Goal: Task Accomplishment & Management: Manage account settings

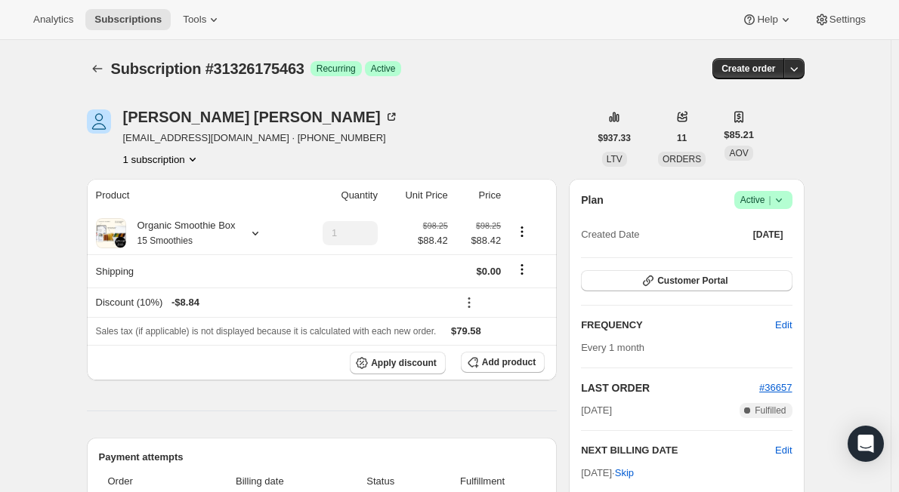
click at [790, 205] on span "Success Active |" at bounding box center [763, 200] width 58 height 18
click at [767, 254] on span "Cancel subscription" at bounding box center [767, 255] width 85 height 11
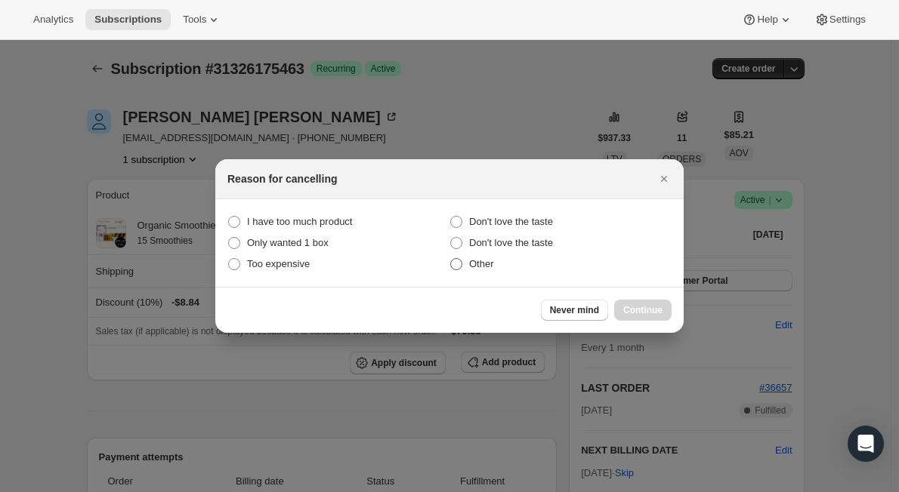
click at [456, 262] on span ":rbh:" at bounding box center [456, 264] width 12 height 12
click at [451, 259] on input "Other" at bounding box center [450, 258] width 1 height 1
radio input "true"
click at [629, 311] on span "Continue" at bounding box center [642, 310] width 39 height 12
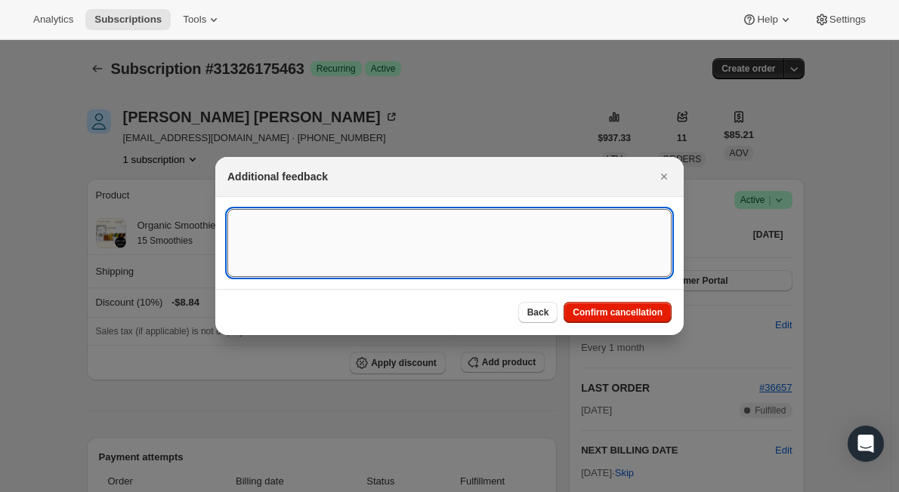
click at [416, 243] on textarea ":rbh:" at bounding box center [449, 243] width 444 height 68
click at [592, 310] on span "Confirm cancellation" at bounding box center [617, 313] width 90 height 12
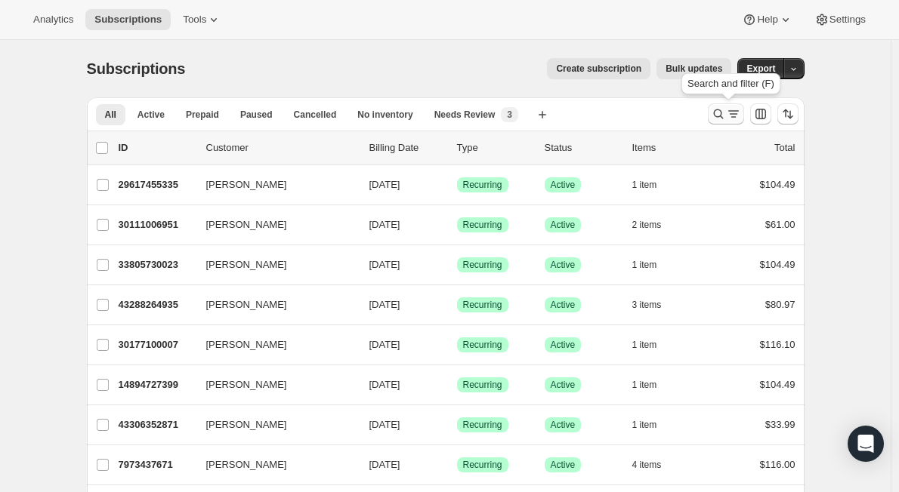
click at [711, 110] on button "Search and filter results" at bounding box center [726, 113] width 36 height 21
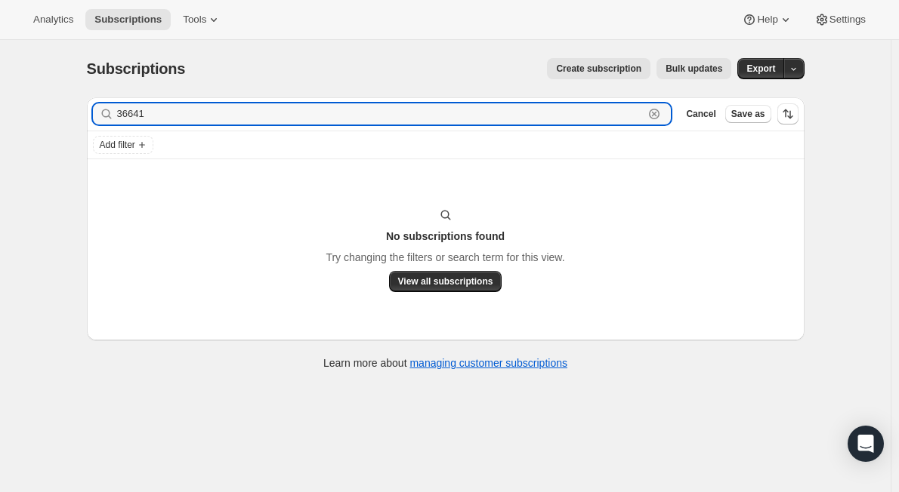
drag, startPoint x: 640, startPoint y: 117, endPoint x: 31, endPoint y: 106, distance: 609.5
click at [31, 106] on div "Subscriptions. This page is ready Subscriptions Create subscription Bulk update…" at bounding box center [445, 286] width 890 height 492
paste input "themightytruffle@gmail.com"
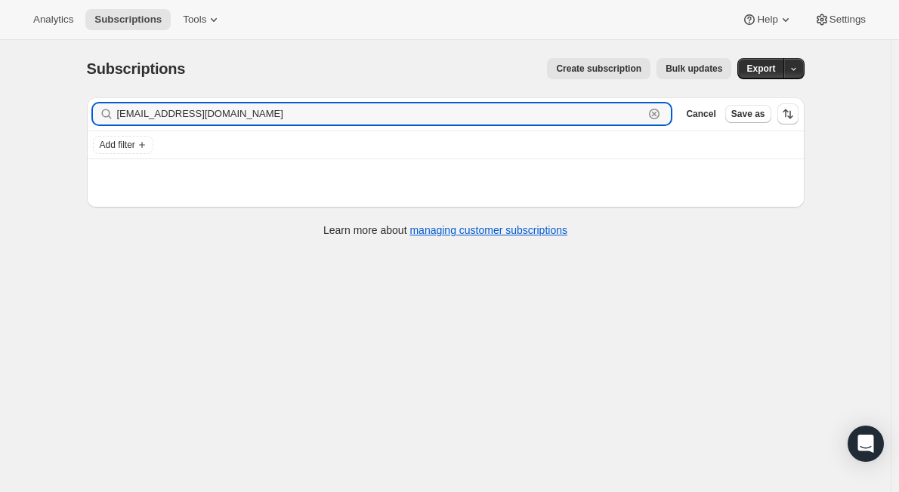
type input "themightytruffle@gmail.com"
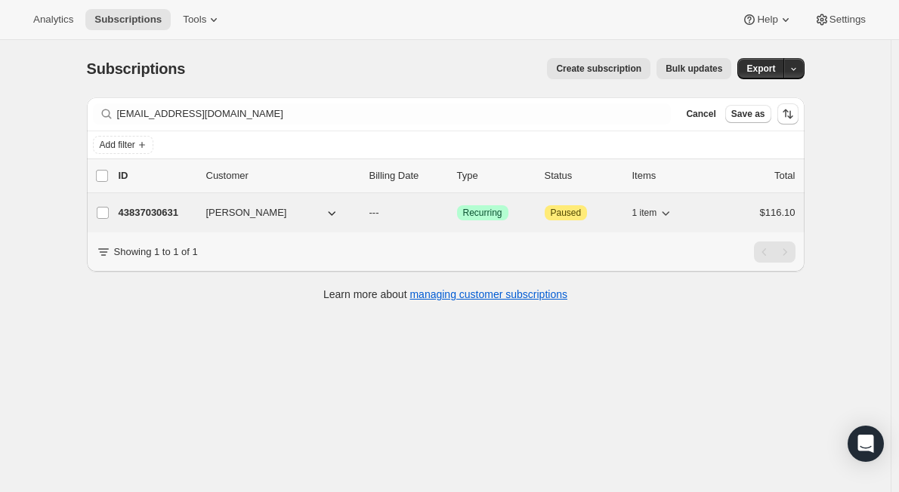
click at [194, 212] on p "43837030631" at bounding box center [157, 212] width 76 height 15
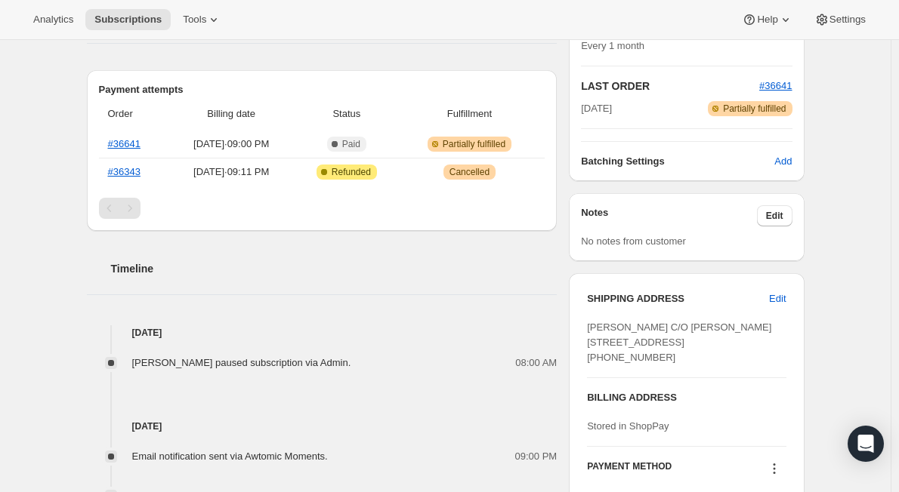
scroll to position [302, 0]
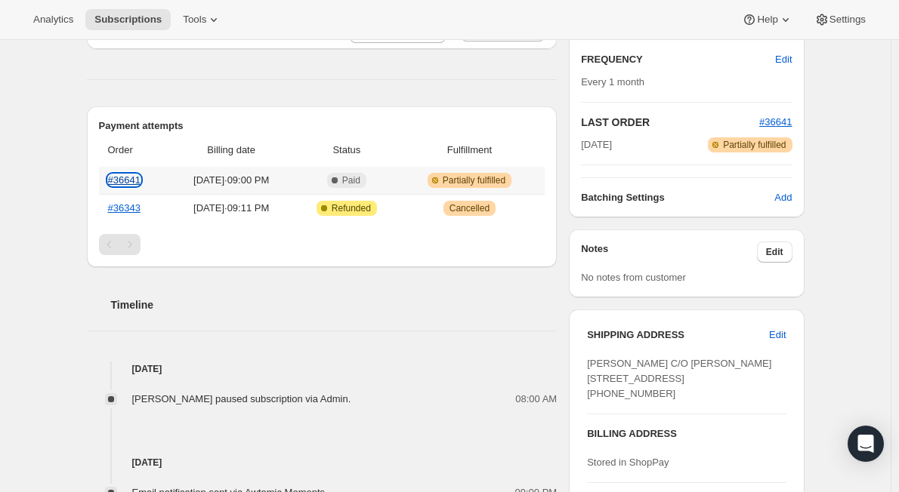
click at [128, 179] on link "#36641" at bounding box center [124, 179] width 32 height 11
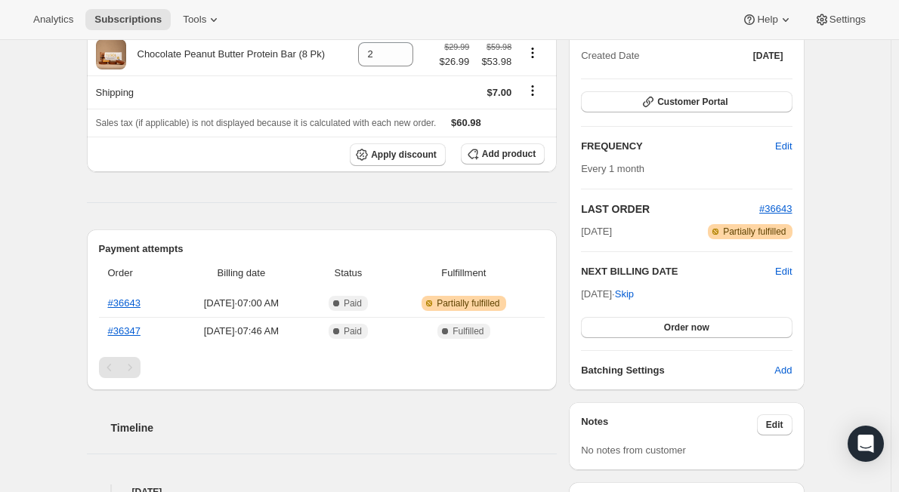
scroll to position [76, 0]
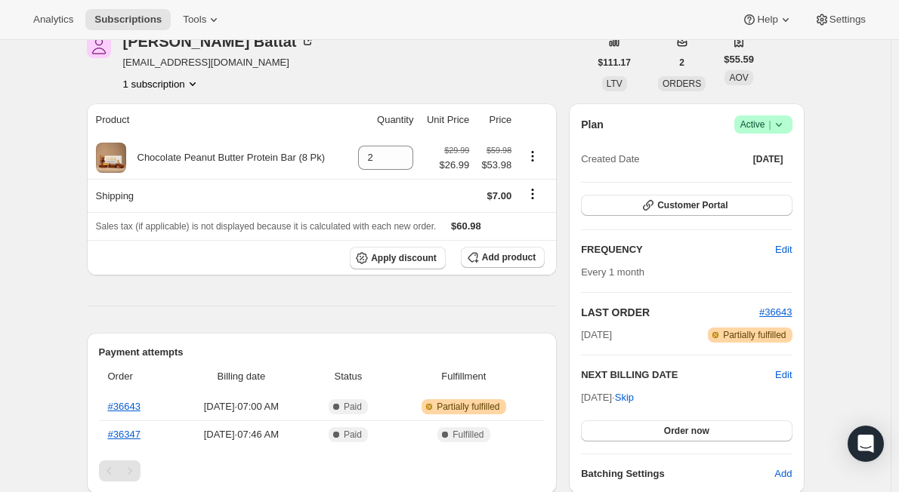
click at [183, 82] on button "1 subscription" at bounding box center [161, 83] width 77 height 15
click at [142, 111] on span "43845124327 Info Current" at bounding box center [166, 111] width 105 height 11
click at [301, 64] on div "Kathy Battat kbattat@gmail.com 1 subscription" at bounding box center [338, 62] width 502 height 57
click at [789, 122] on span "Success Active |" at bounding box center [763, 125] width 58 height 18
click at [777, 184] on span "Cancel subscription" at bounding box center [767, 179] width 85 height 11
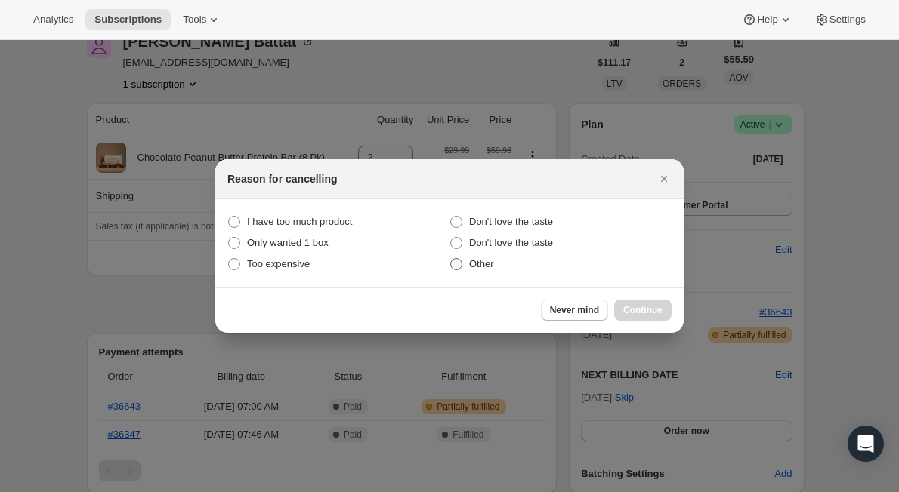
click at [456, 267] on span ":rbh:" at bounding box center [456, 264] width 12 height 12
click at [451, 259] on input "Other" at bounding box center [450, 258] width 1 height 1
radio input "true"
click at [624, 308] on button "Continue" at bounding box center [642, 310] width 57 height 21
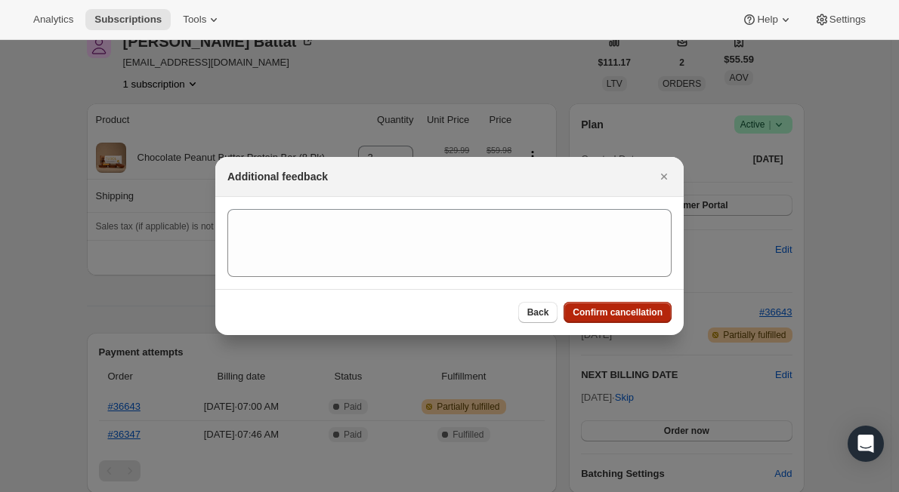
click at [602, 315] on span "Confirm cancellation" at bounding box center [617, 313] width 90 height 12
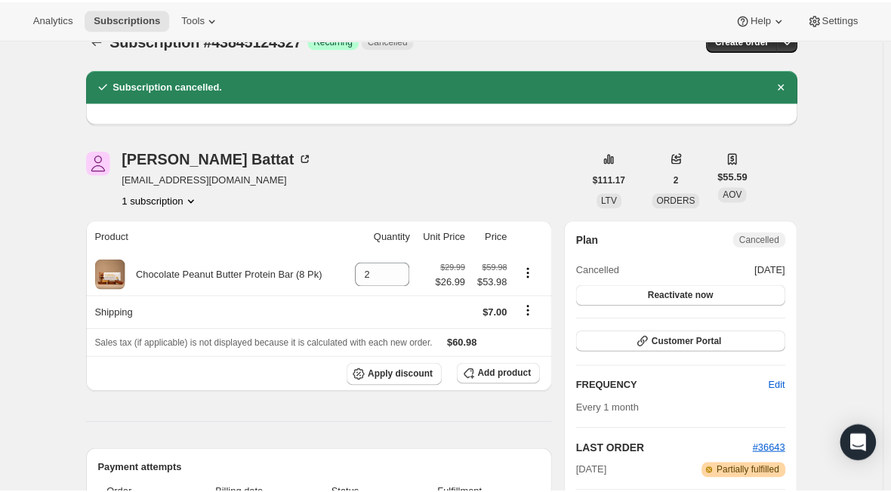
scroll to position [0, 0]
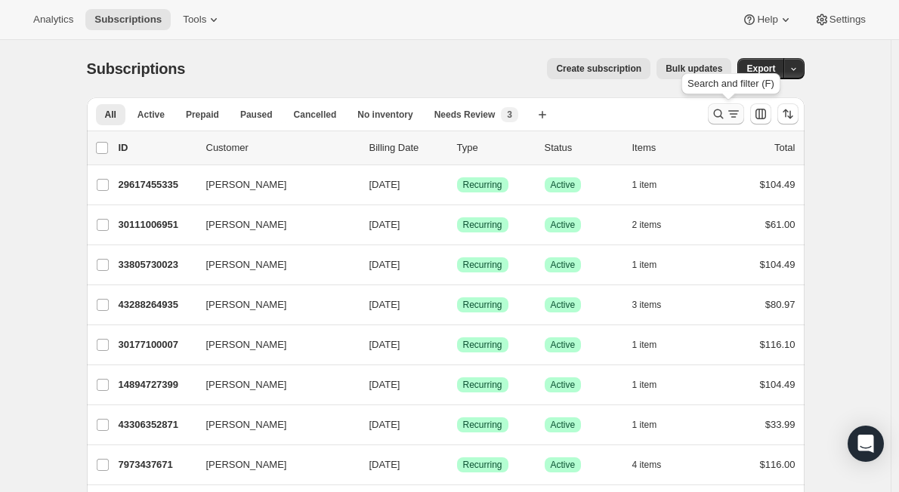
click at [717, 110] on icon "Search and filter results" at bounding box center [718, 113] width 15 height 15
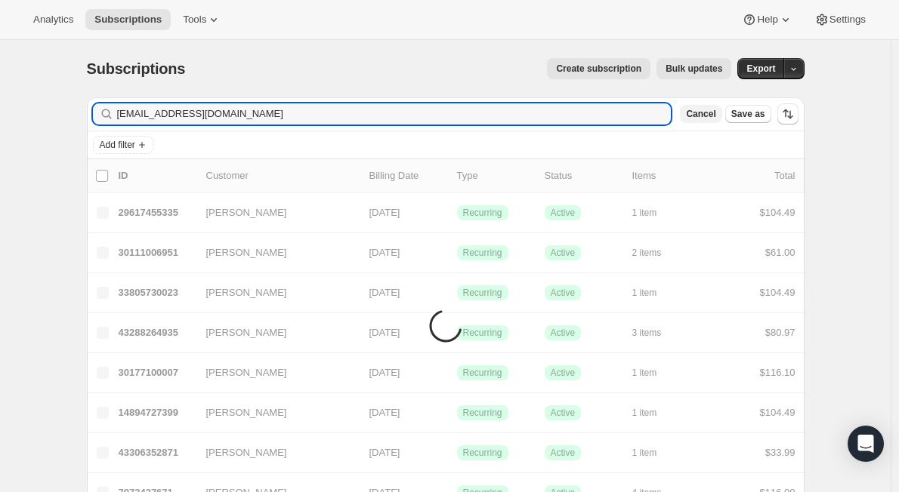
type input "[EMAIL_ADDRESS][DOMAIN_NAME]"
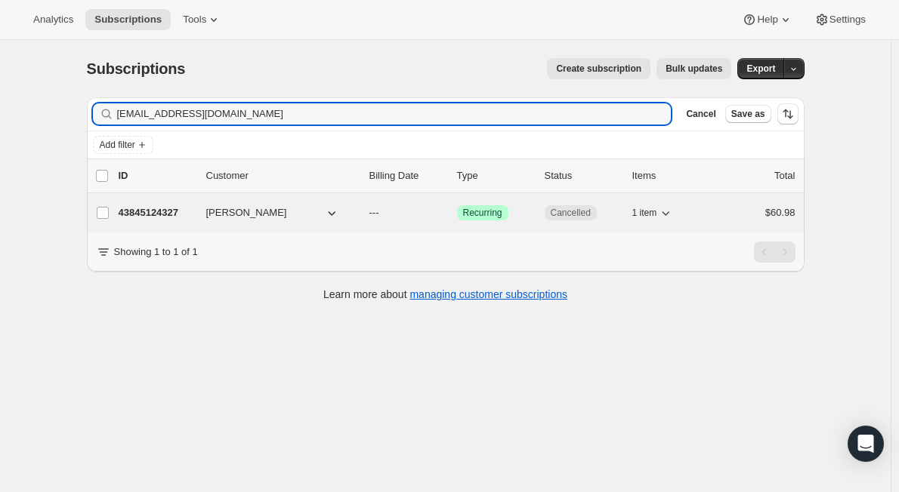
click at [163, 220] on p "43845124327" at bounding box center [157, 212] width 76 height 15
